Goal: Navigation & Orientation: Understand site structure

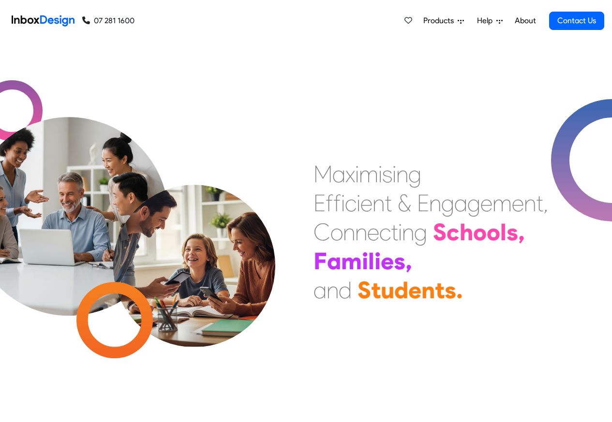
click at [526, 21] on link "About" at bounding box center [525, 20] width 27 height 19
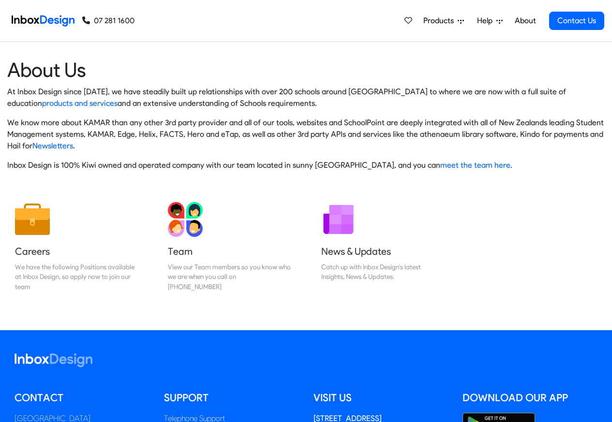
click at [436, 21] on span "Products" at bounding box center [440, 21] width 34 height 12
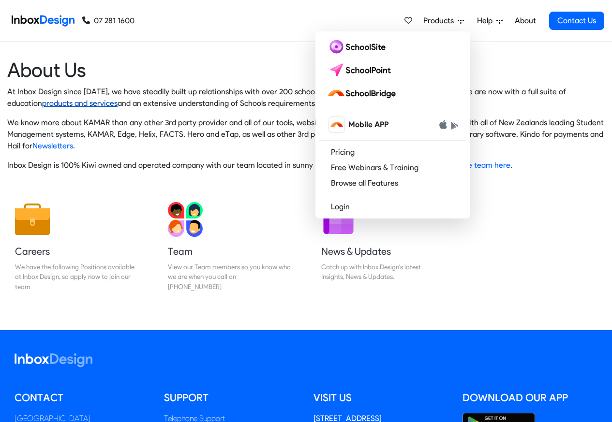
click at [42, 104] on link "products and services" at bounding box center [79, 103] width 75 height 9
